Goal: Use online tool/utility: Utilize a website feature to perform a specific function

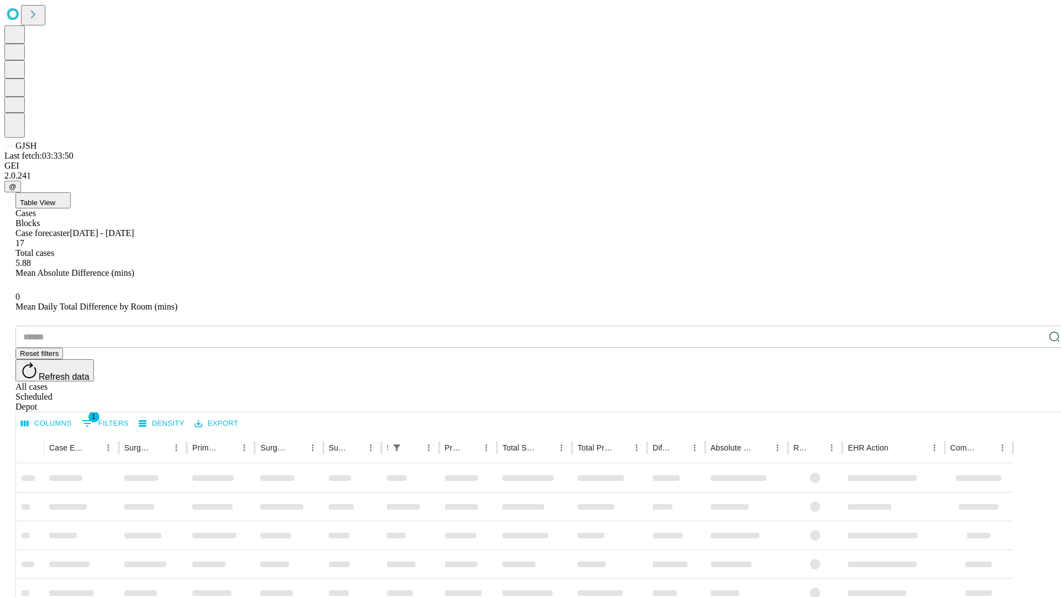
click at [55, 198] on span "Table View" at bounding box center [37, 202] width 35 height 8
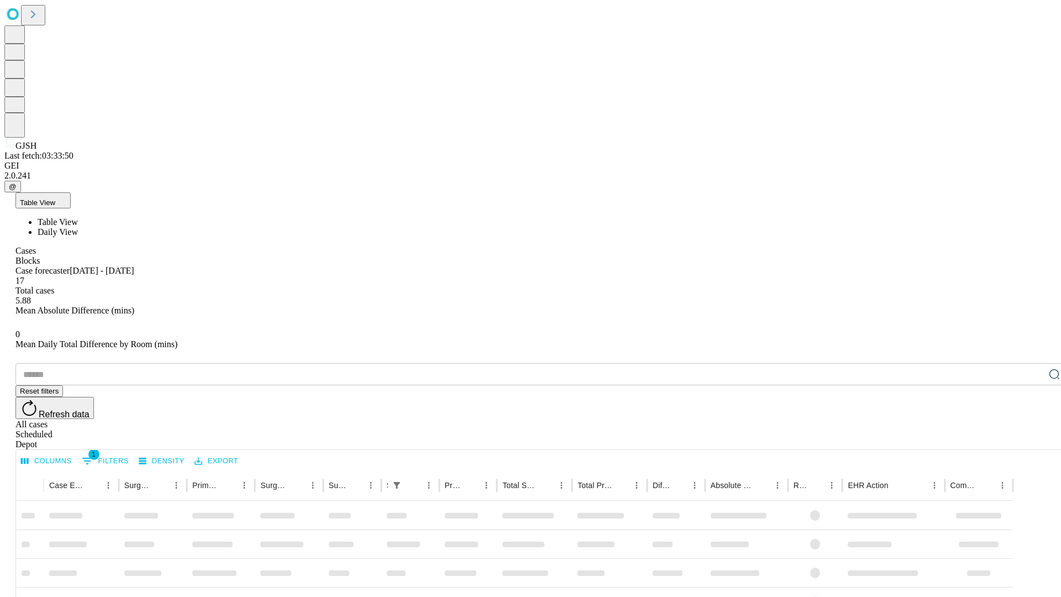
click at [78, 227] on span "Daily View" at bounding box center [58, 231] width 40 height 9
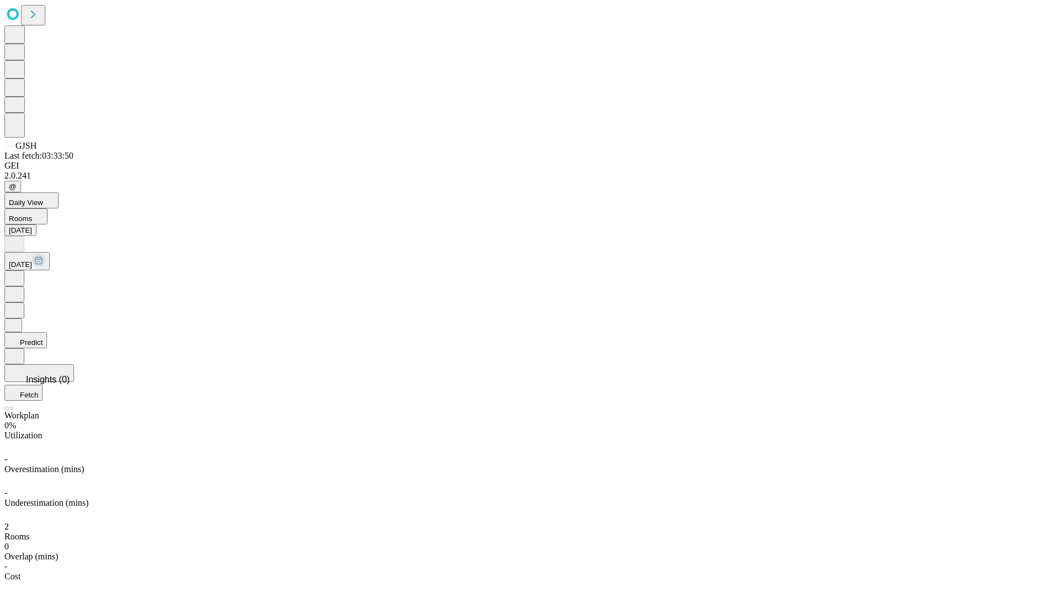
click at [47, 332] on button "Predict" at bounding box center [25, 340] width 43 height 16
